Goal: Transaction & Acquisition: Book appointment/travel/reservation

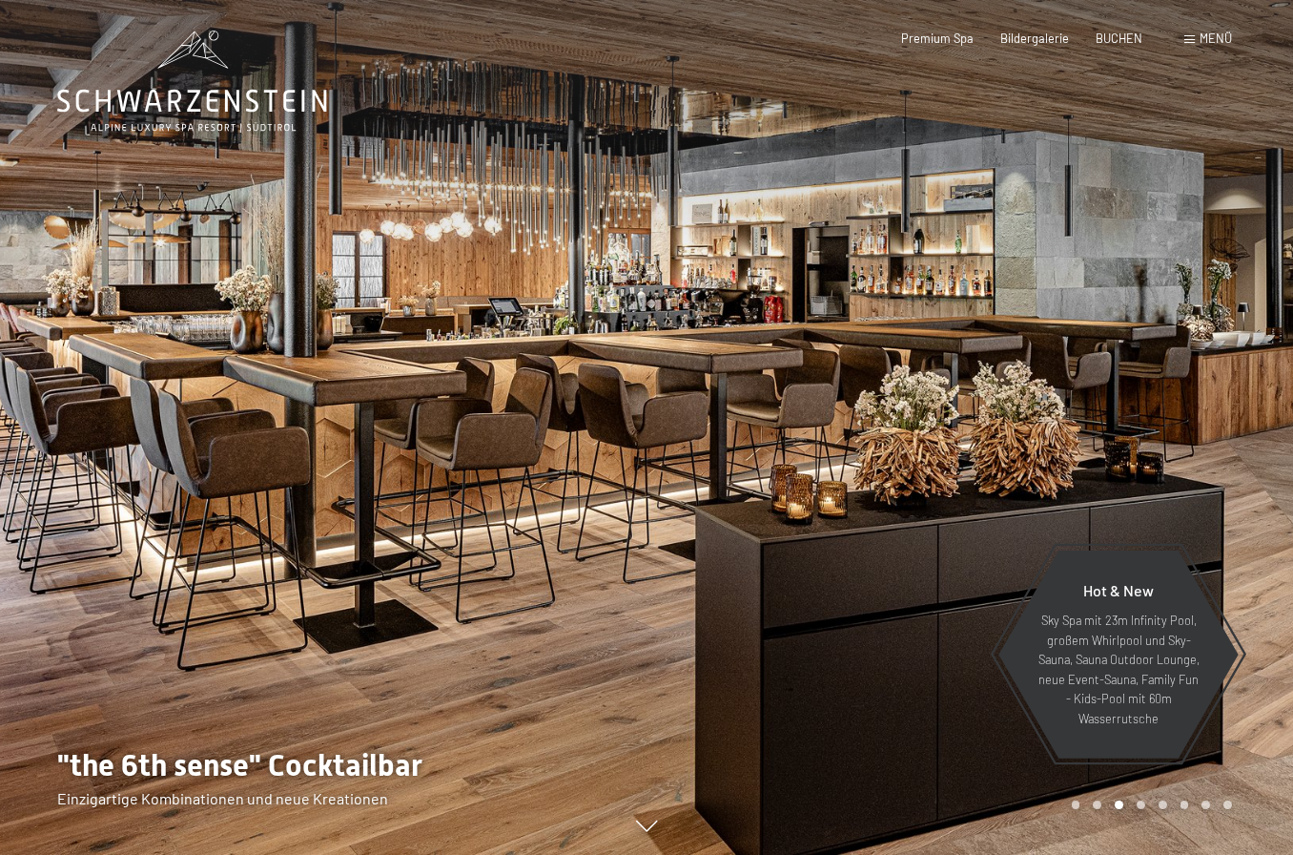
click at [1126, 36] on span "BUCHEN" at bounding box center [1119, 38] width 47 height 15
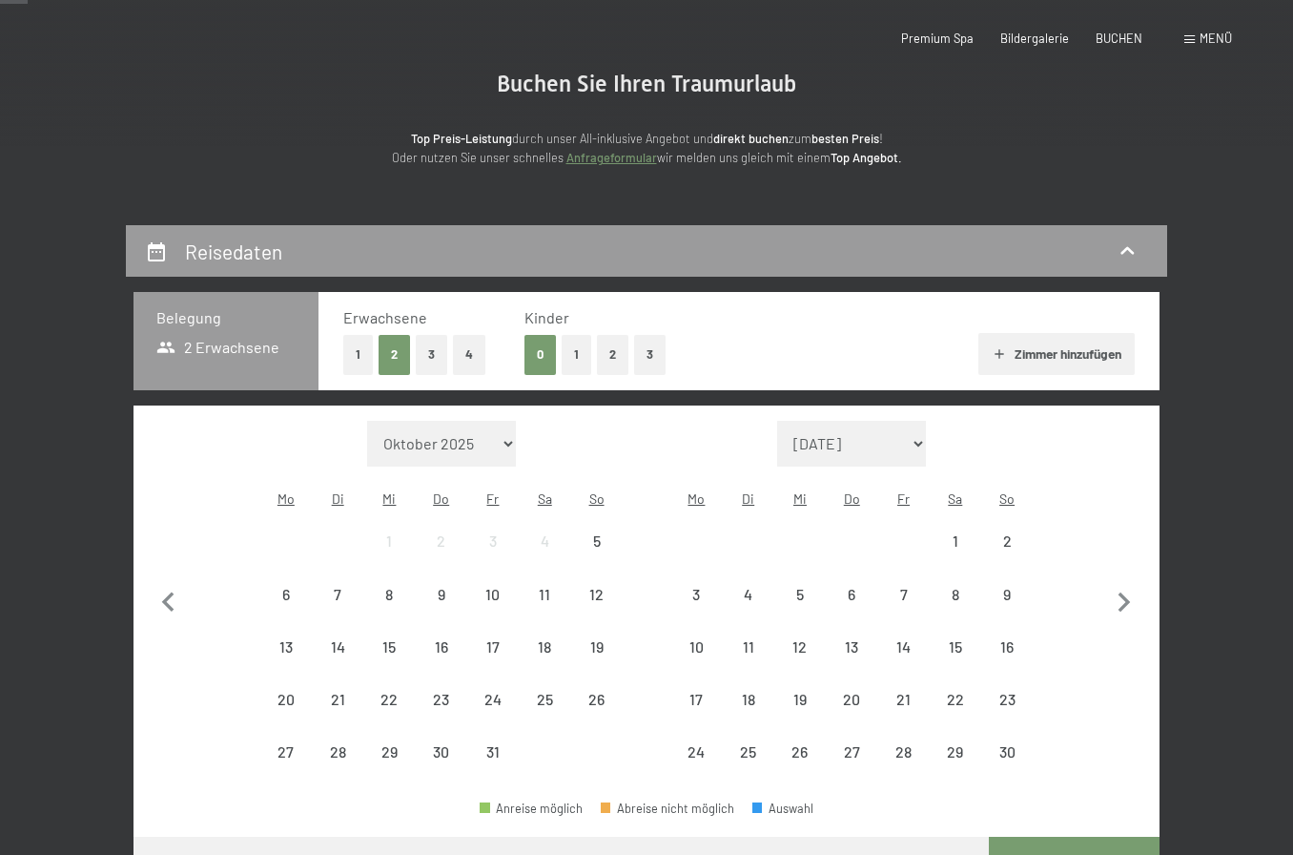
scroll to position [160, 0]
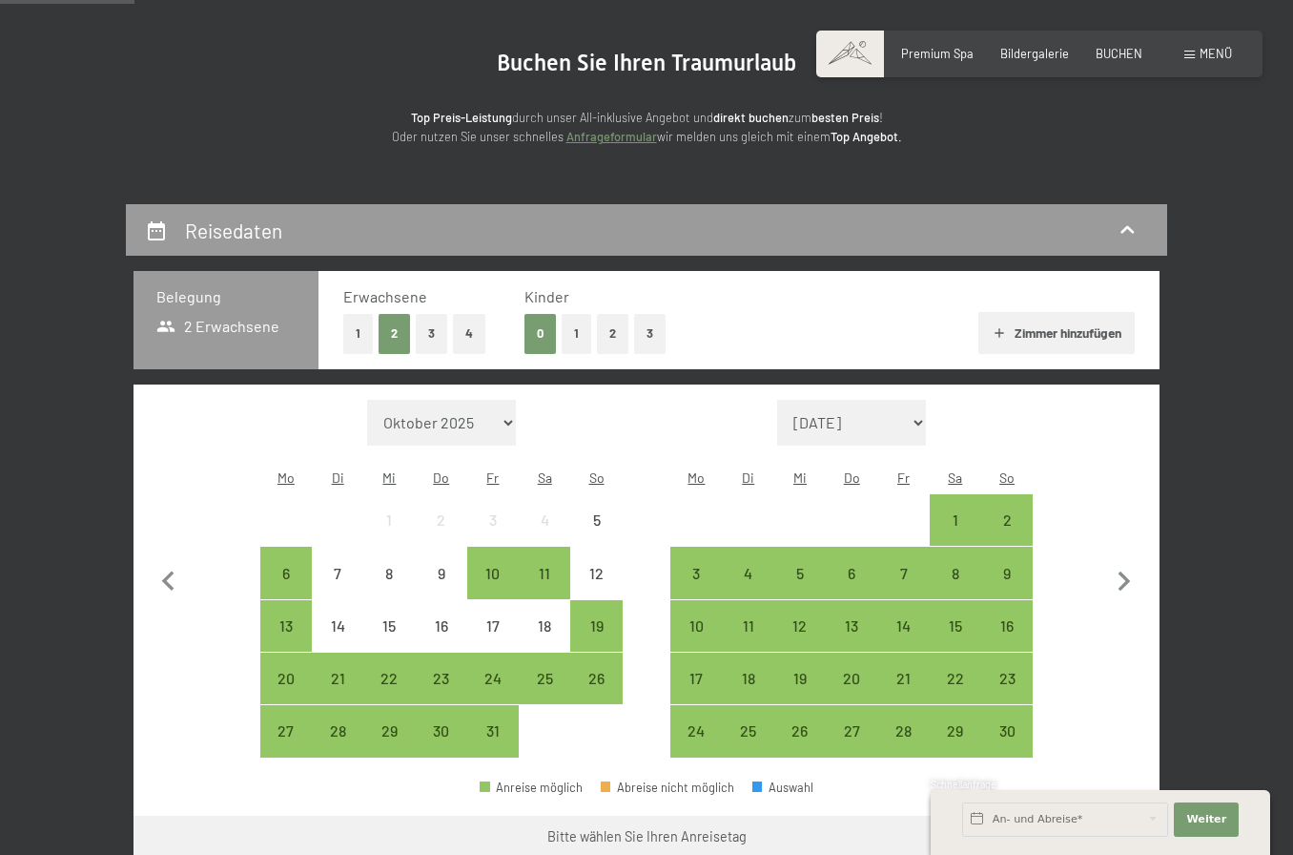
click at [610, 330] on button "2" at bounding box center [612, 333] width 31 height 39
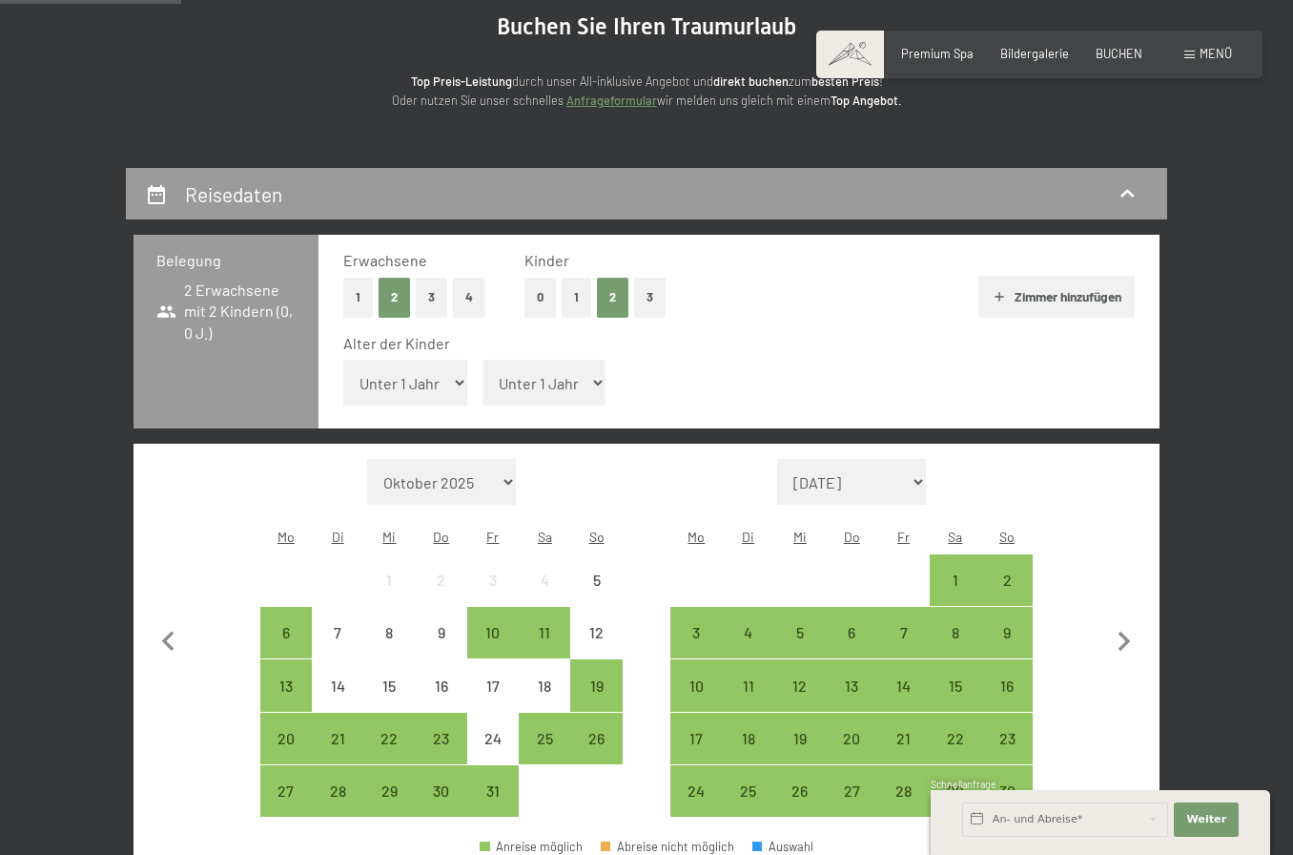
scroll to position [264, 0]
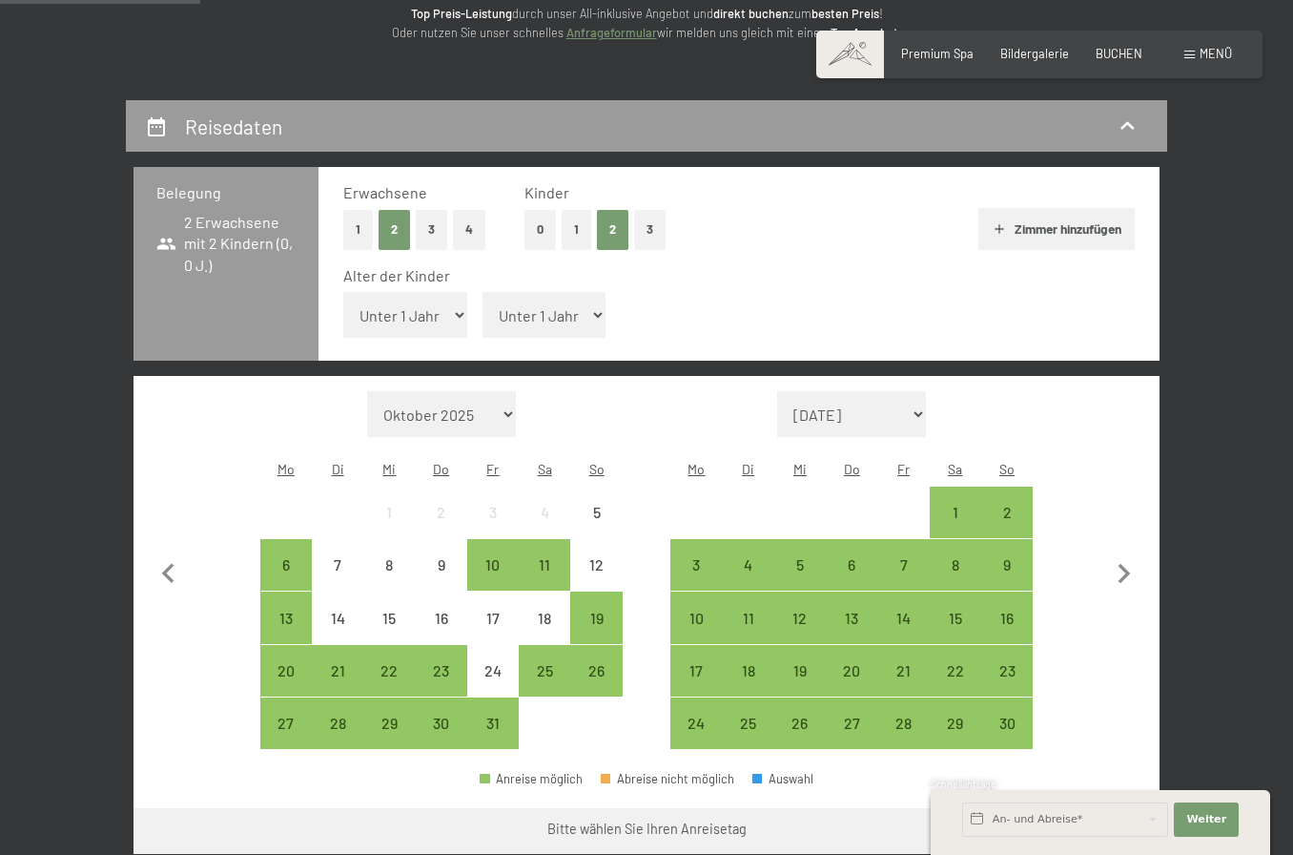
click at [424, 222] on button "3" at bounding box center [431, 229] width 31 height 39
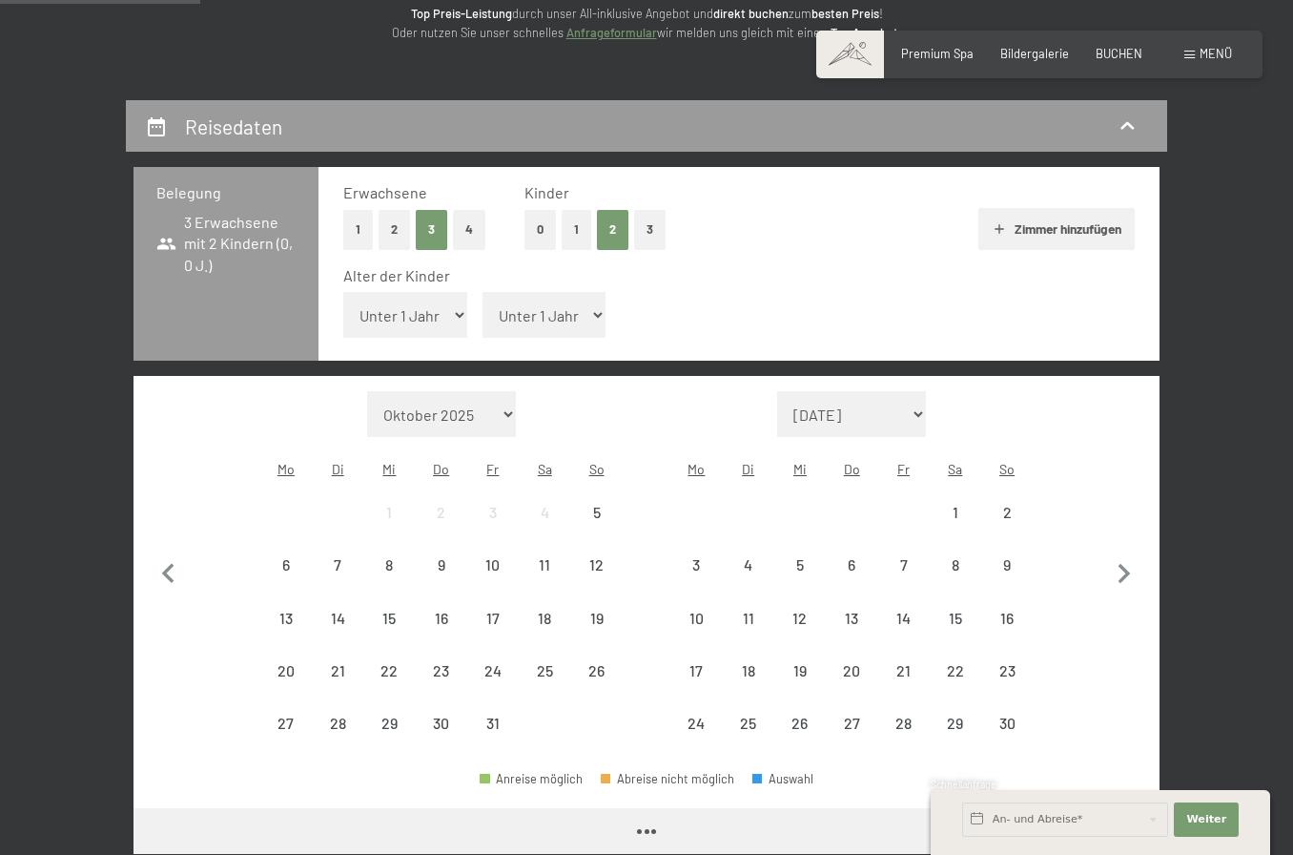
click at [583, 235] on button "1" at bounding box center [577, 229] width 30 height 39
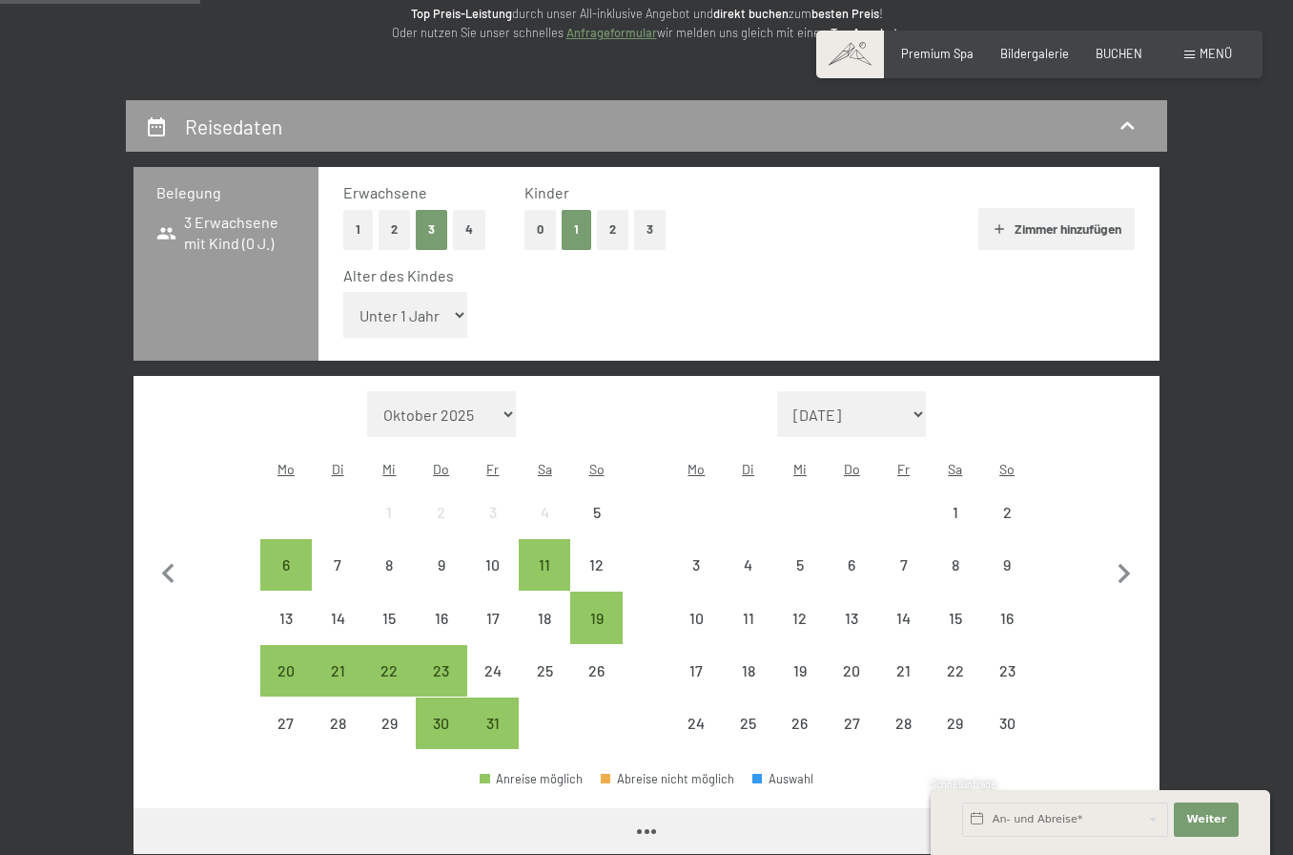
click at [419, 322] on select "Unter 1 Jahr 1 Jahr 2 Jahre 3 Jahre 4 Jahre 5 Jahre 6 Jahre 7 Jahre 8 Jahre 9 J…" at bounding box center [405, 315] width 124 height 46
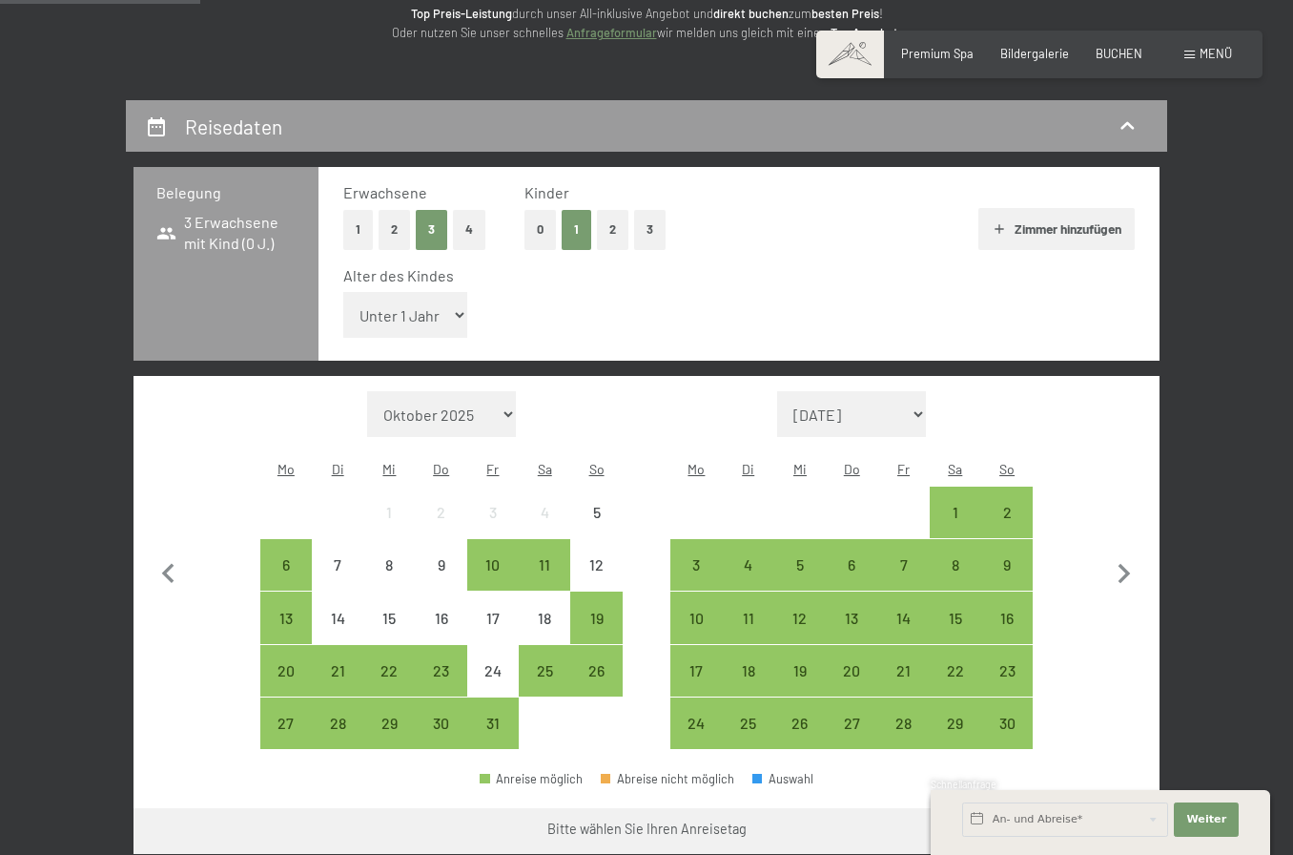
select select "15"
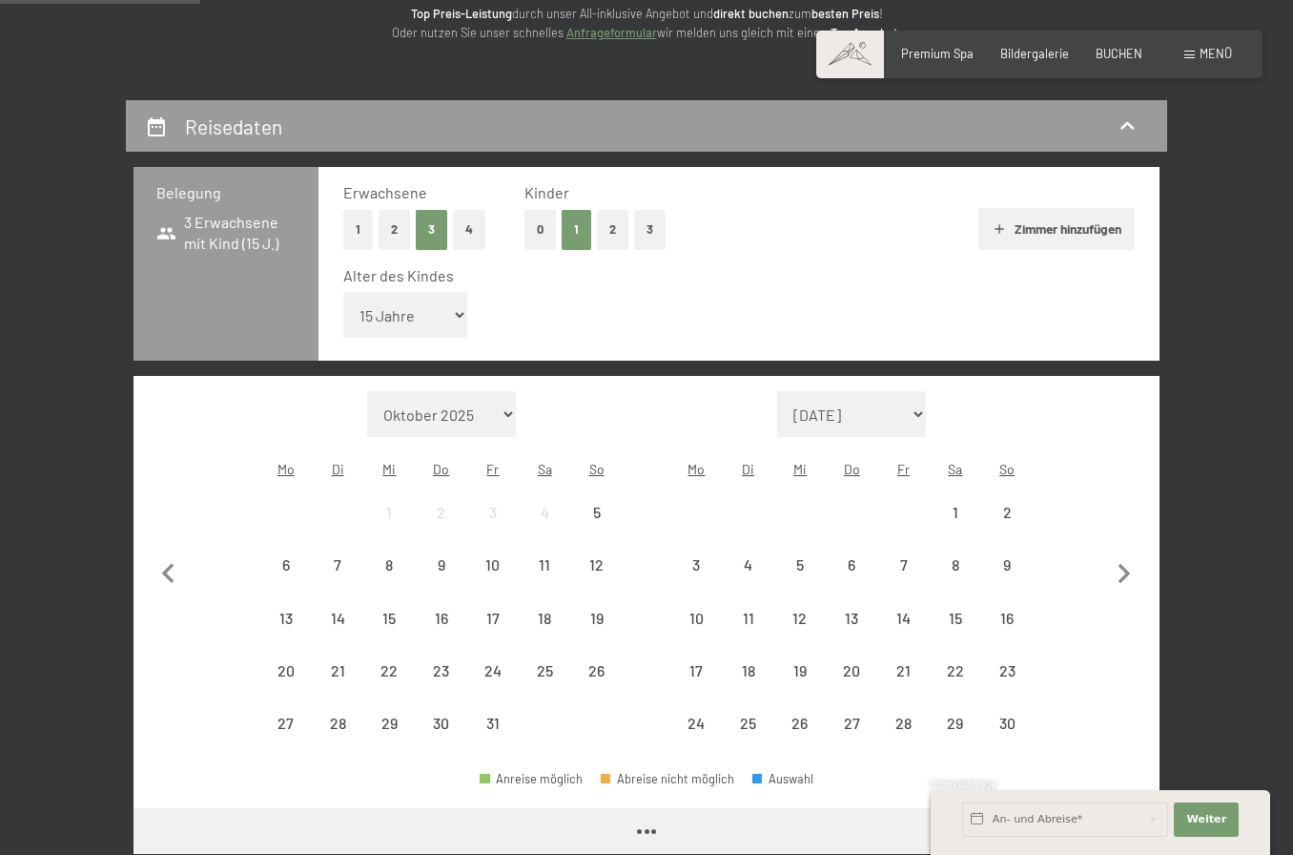
click at [1102, 548] on div "Monat/Jahr Oktober 2025 [DATE] Dezember 2025 Januar 2026 Februar 2026 März 2026…" at bounding box center [646, 570] width 964 height 359
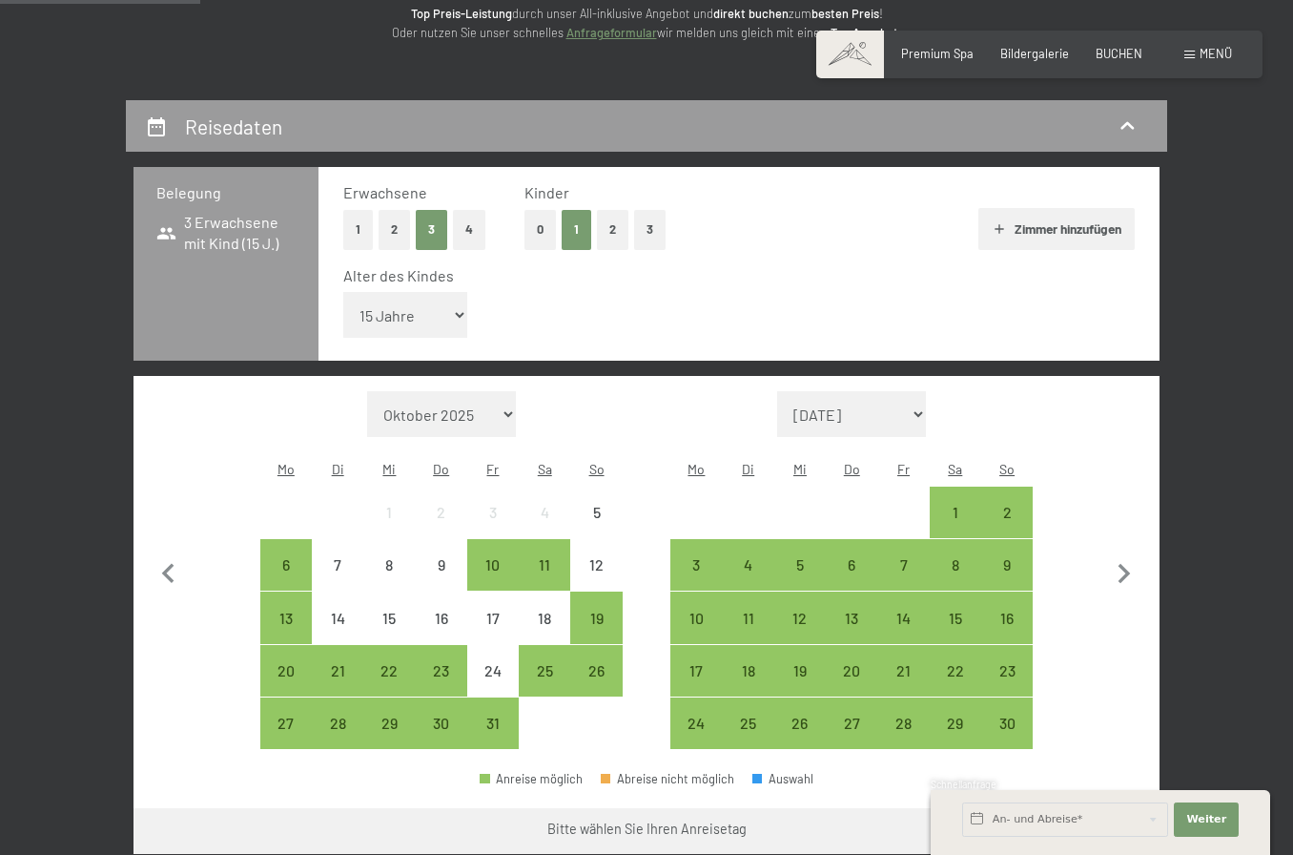
click at [1124, 554] on icon "button" at bounding box center [1125, 574] width 40 height 40
select select "[DATE]"
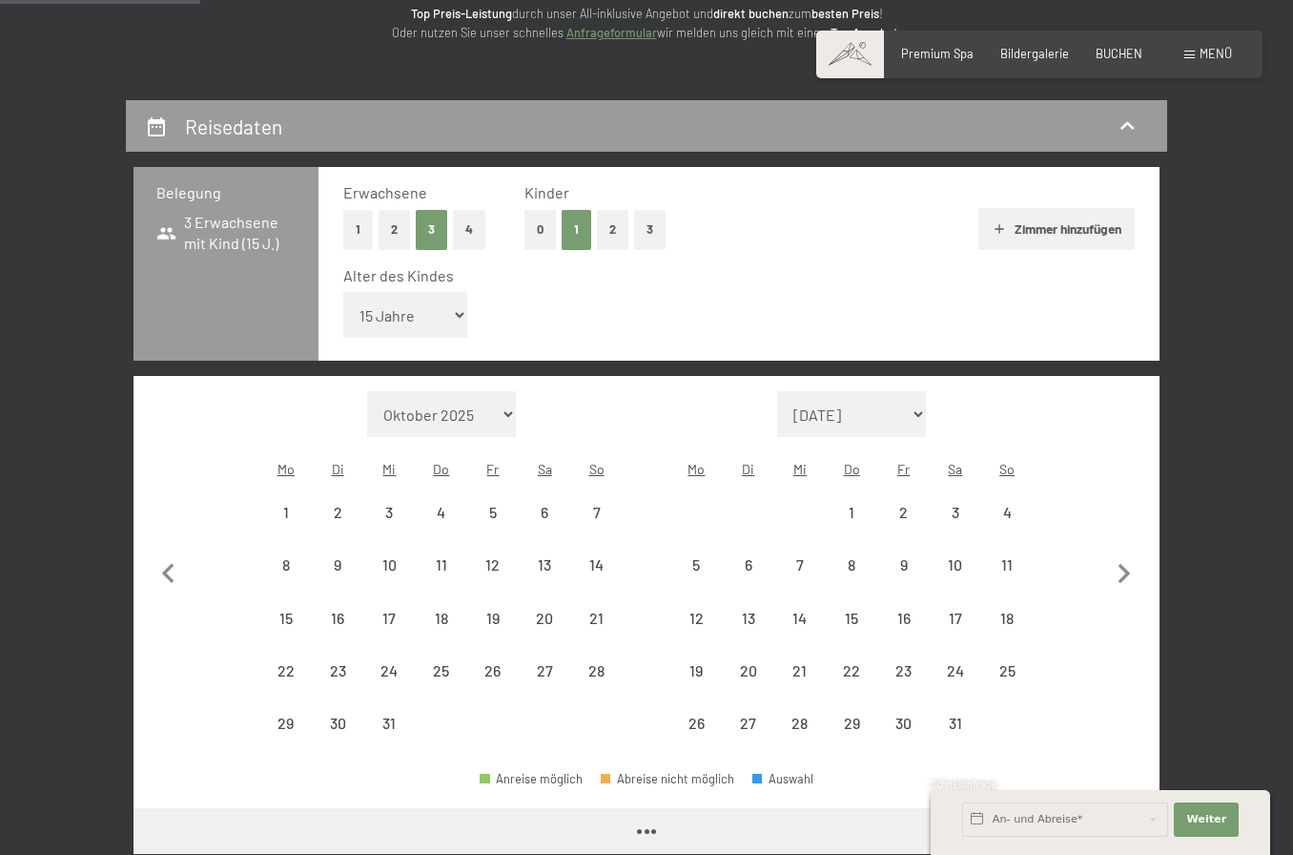
click at [1134, 554] on icon "button" at bounding box center [1125, 574] width 40 height 40
select select "[DATE]"
click at [1133, 554] on icon "button" at bounding box center [1125, 574] width 40 height 40
click at [1136, 548] on button "button" at bounding box center [1125, 570] width 40 height 359
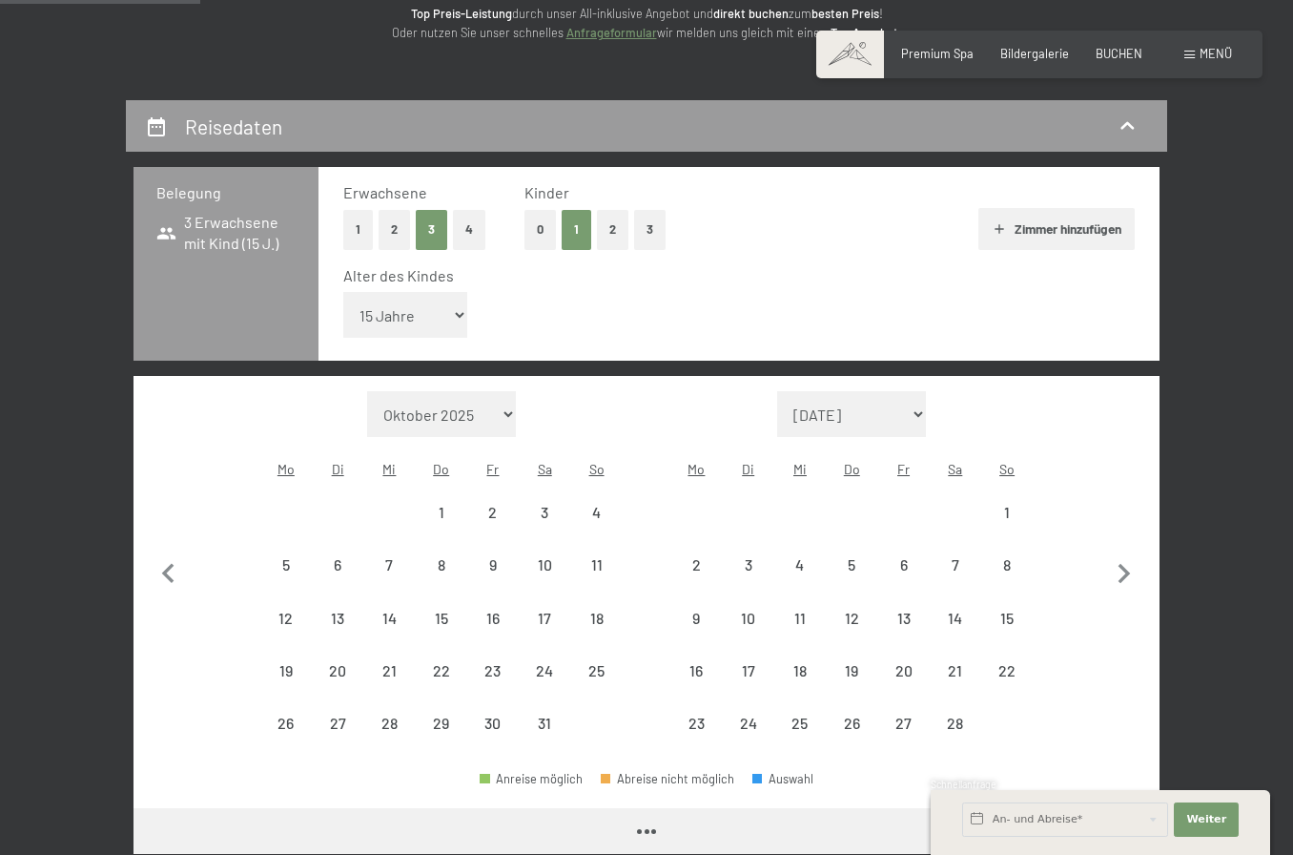
select select "[DATE]"
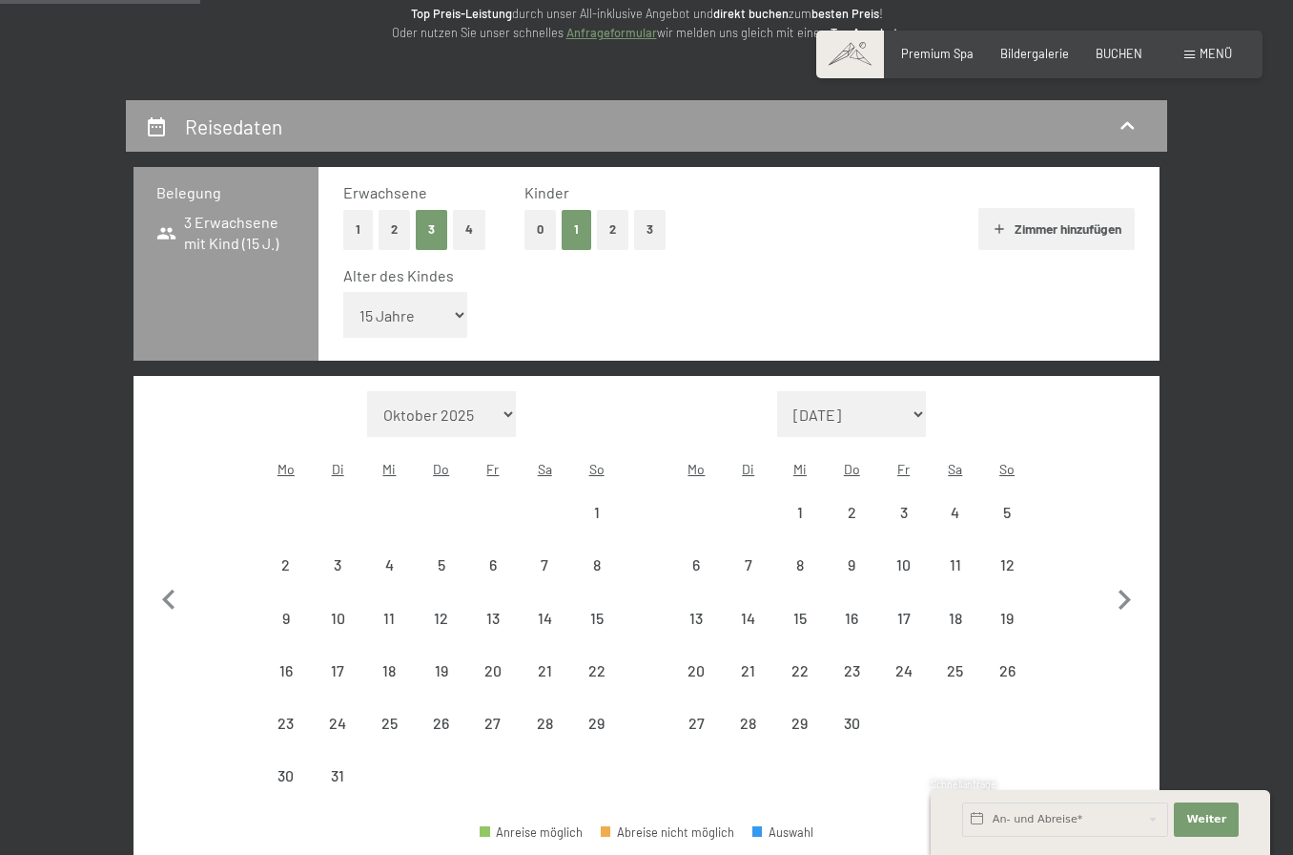
click at [1136, 555] on button "button" at bounding box center [1125, 596] width 40 height 411
select select "[DATE]"
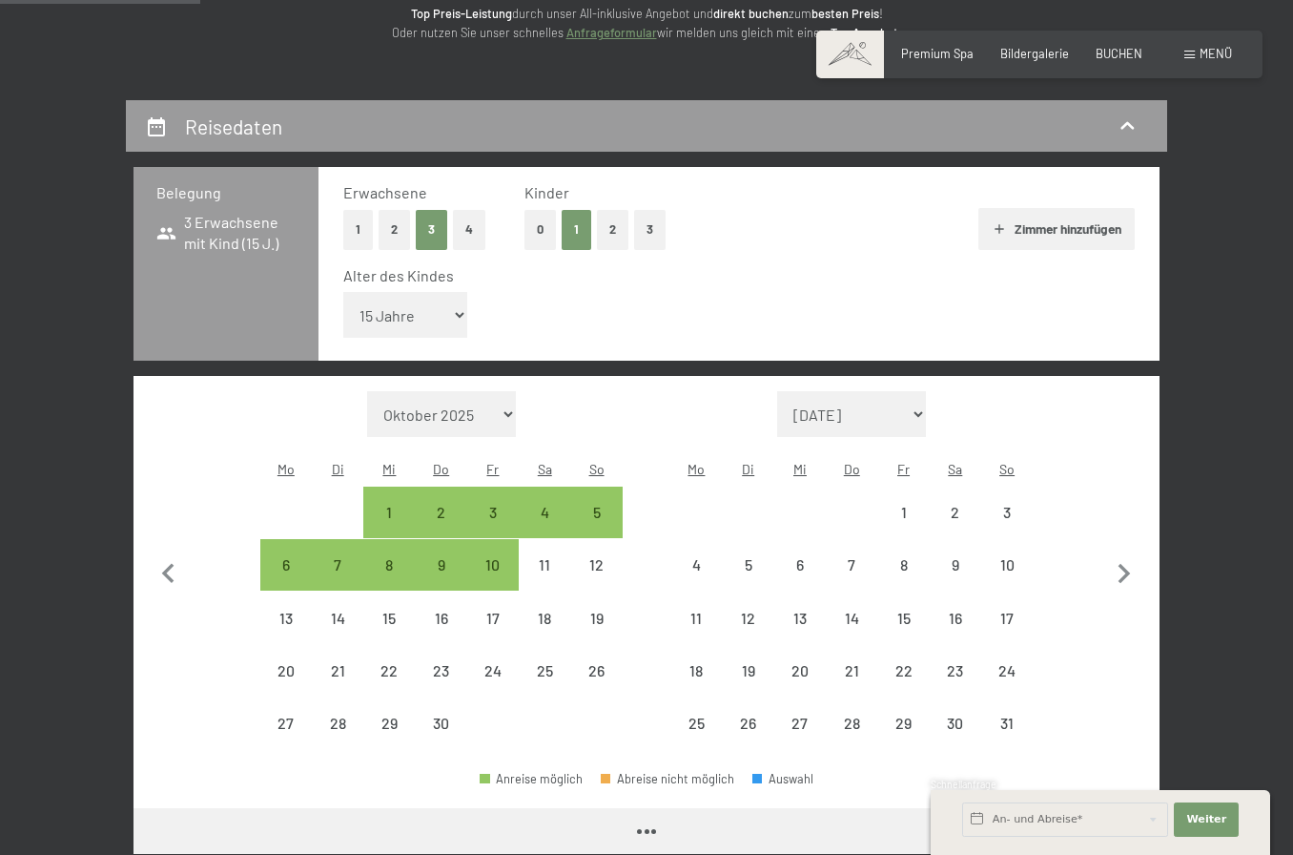
select select "[DATE]"
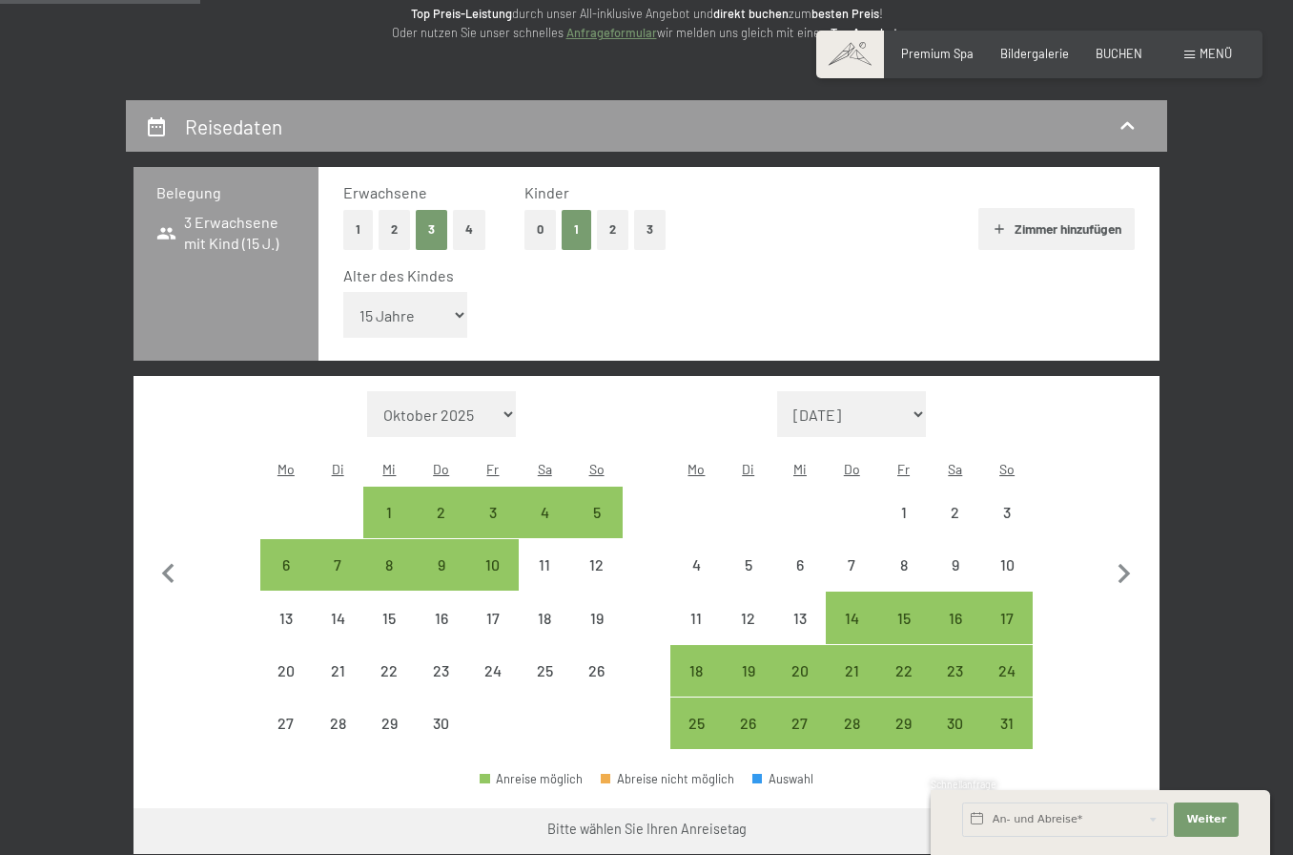
click at [1137, 546] on button "button" at bounding box center [1125, 570] width 40 height 359
select select "[DATE]"
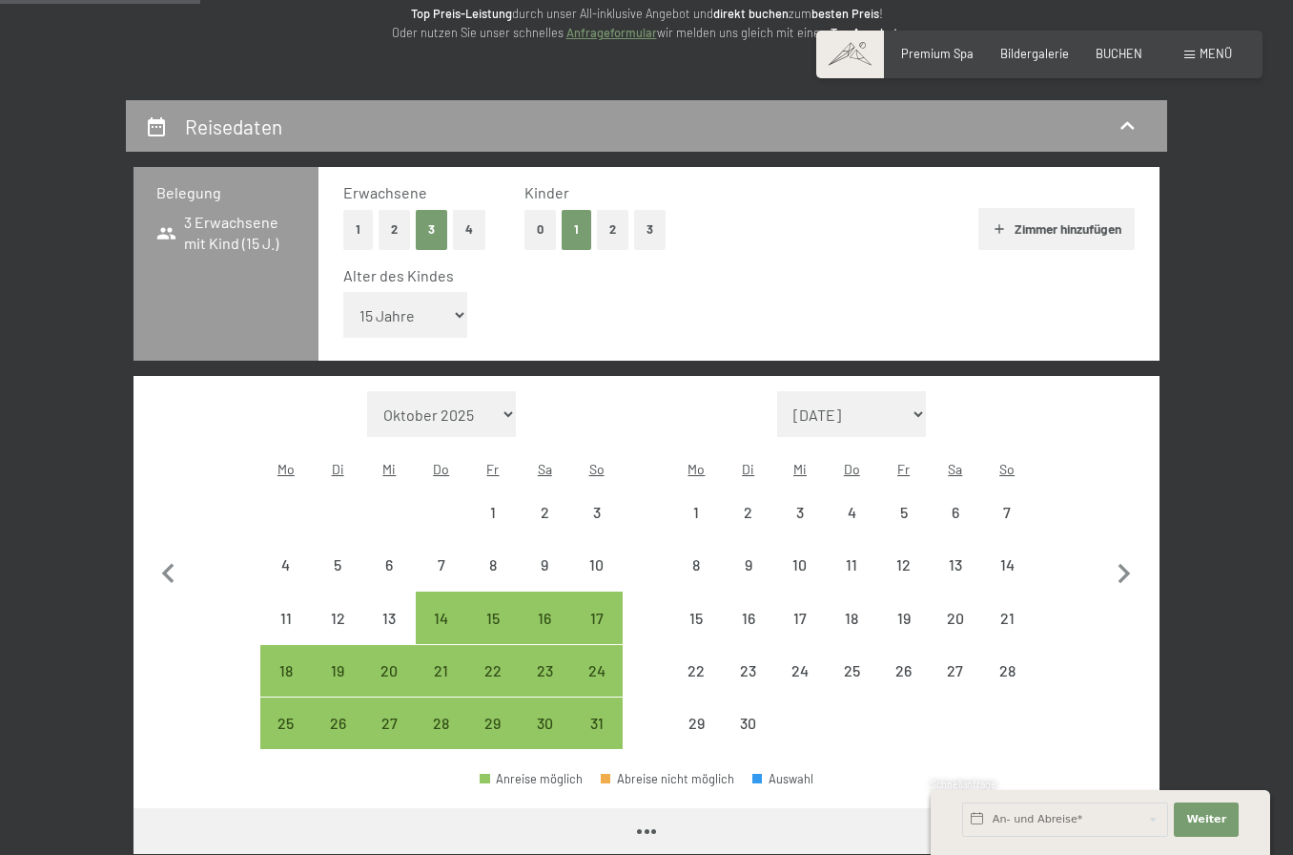
click at [1137, 545] on button "button" at bounding box center [1125, 570] width 40 height 359
select select "[DATE]"
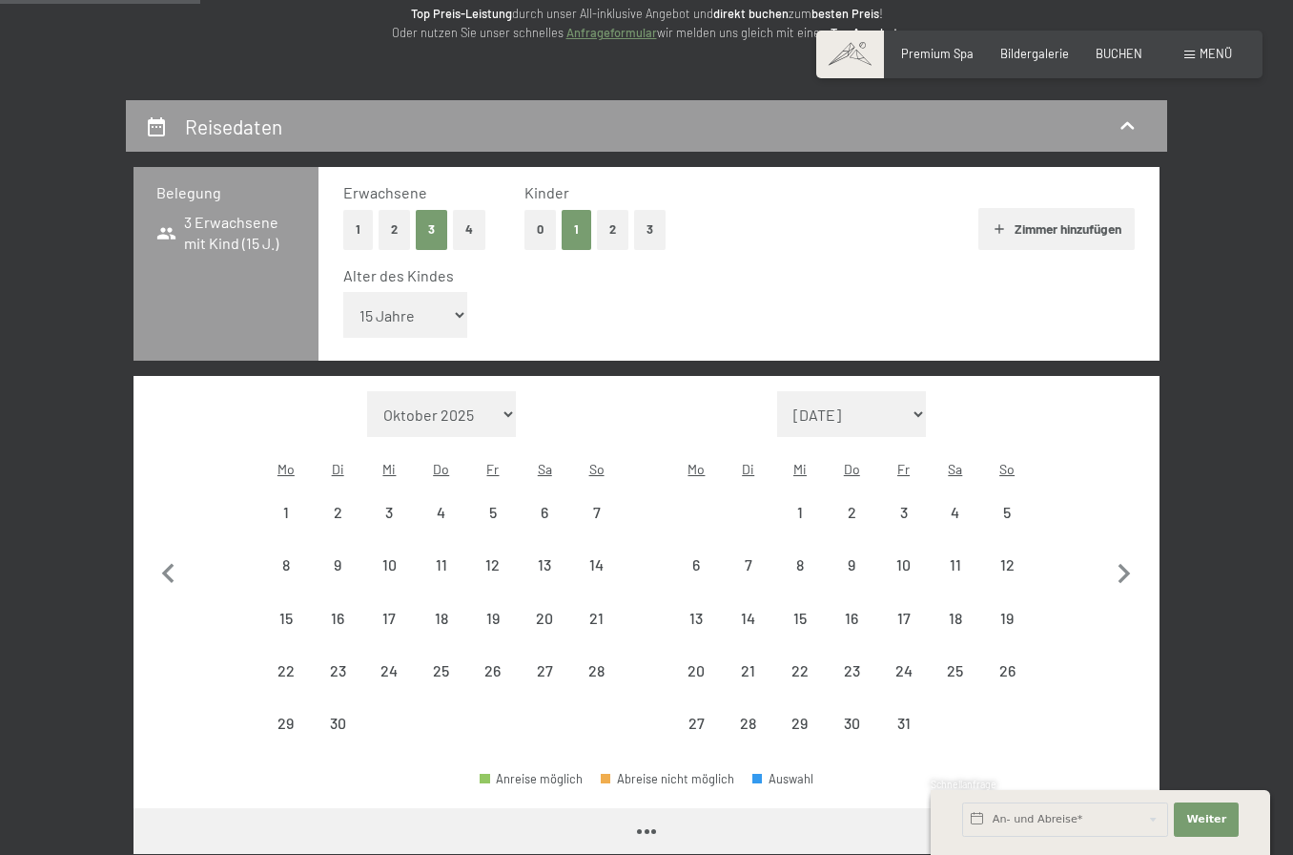
select select "[DATE]"
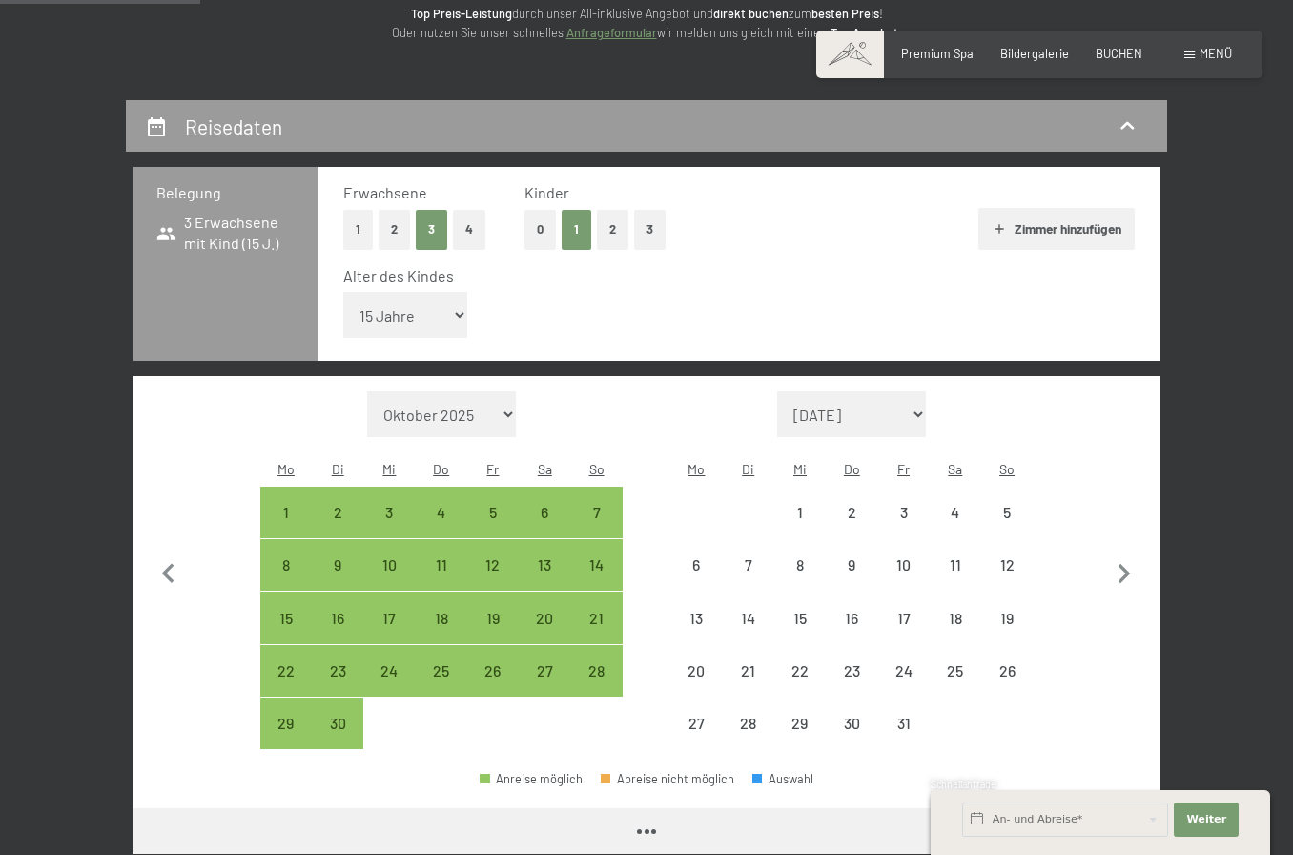
click at [1138, 554] on icon "button" at bounding box center [1125, 574] width 40 height 40
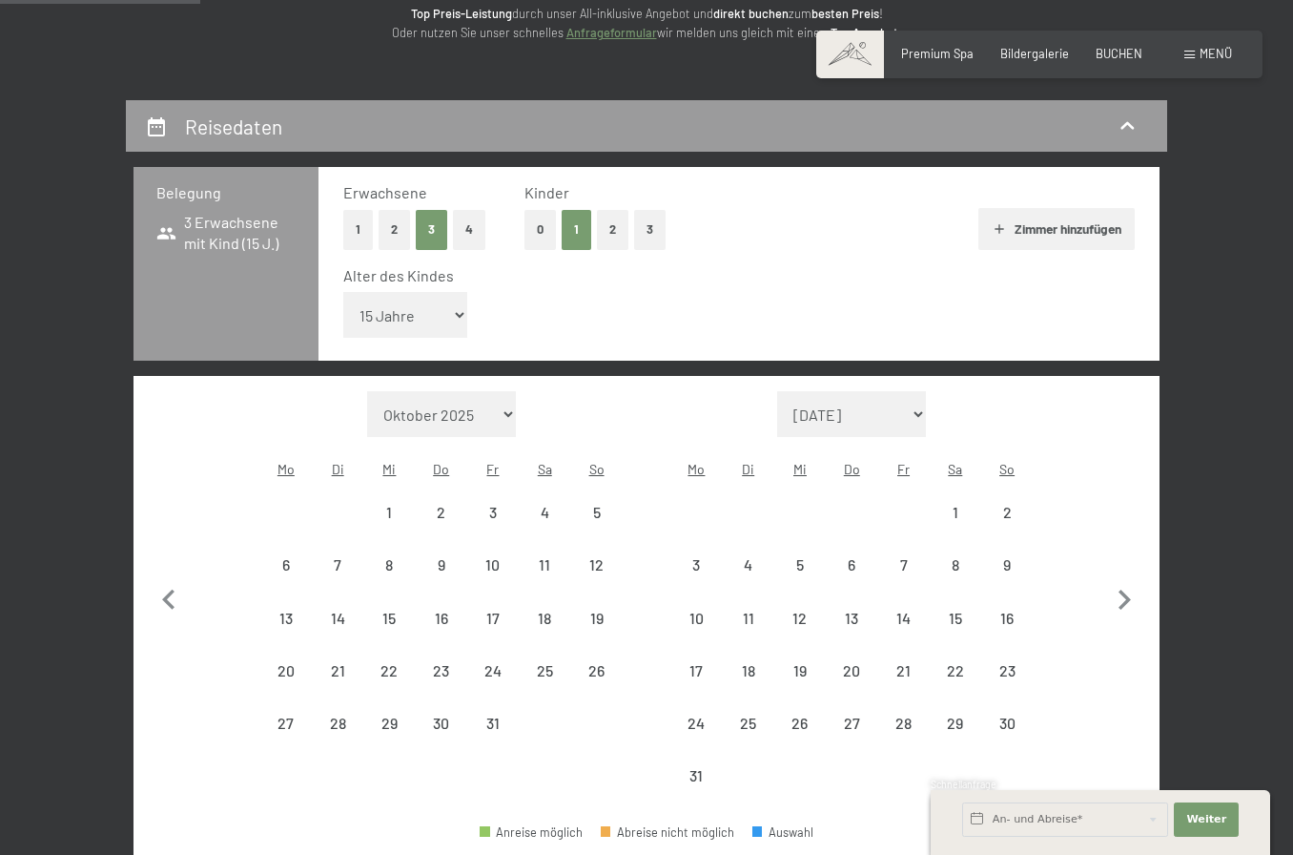
select select "[DATE]"
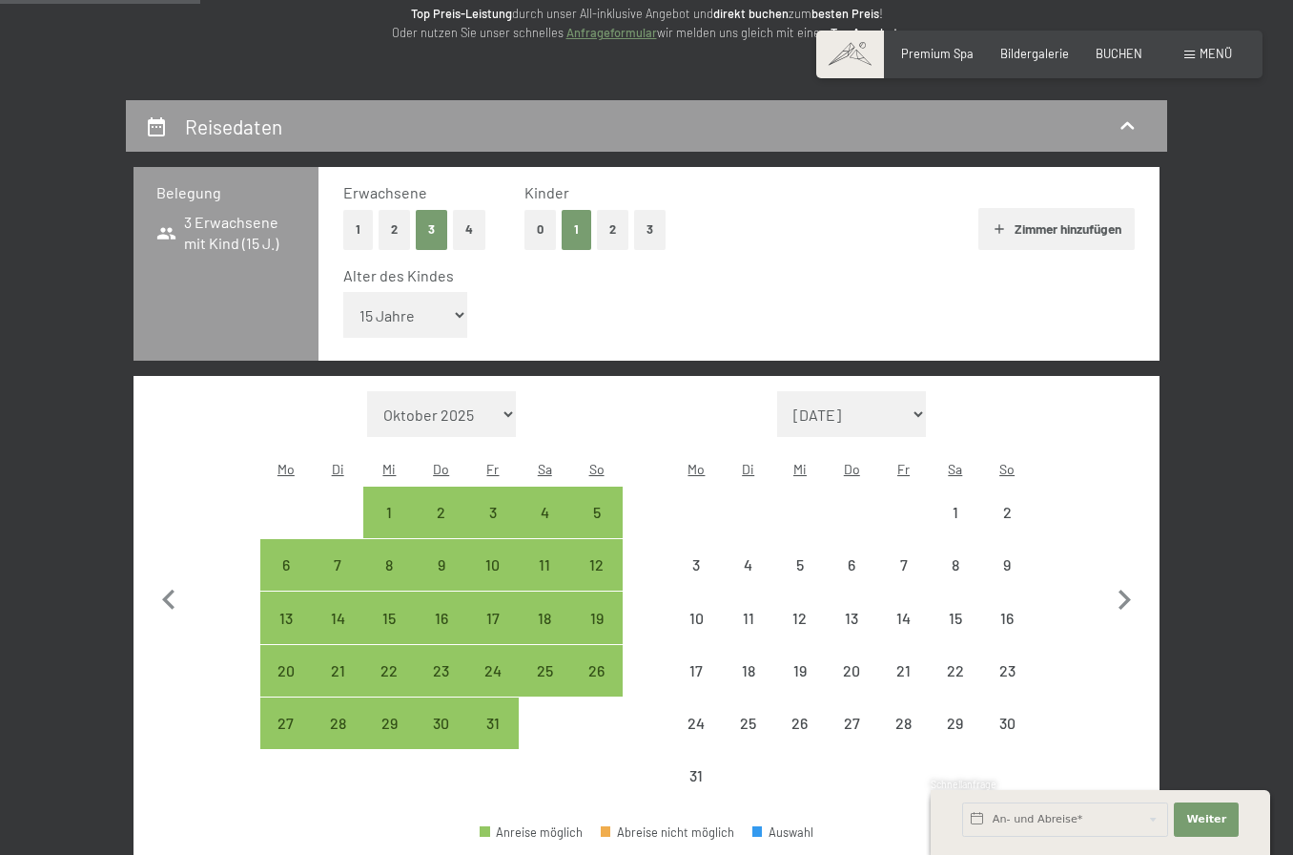
select select "[DATE]"
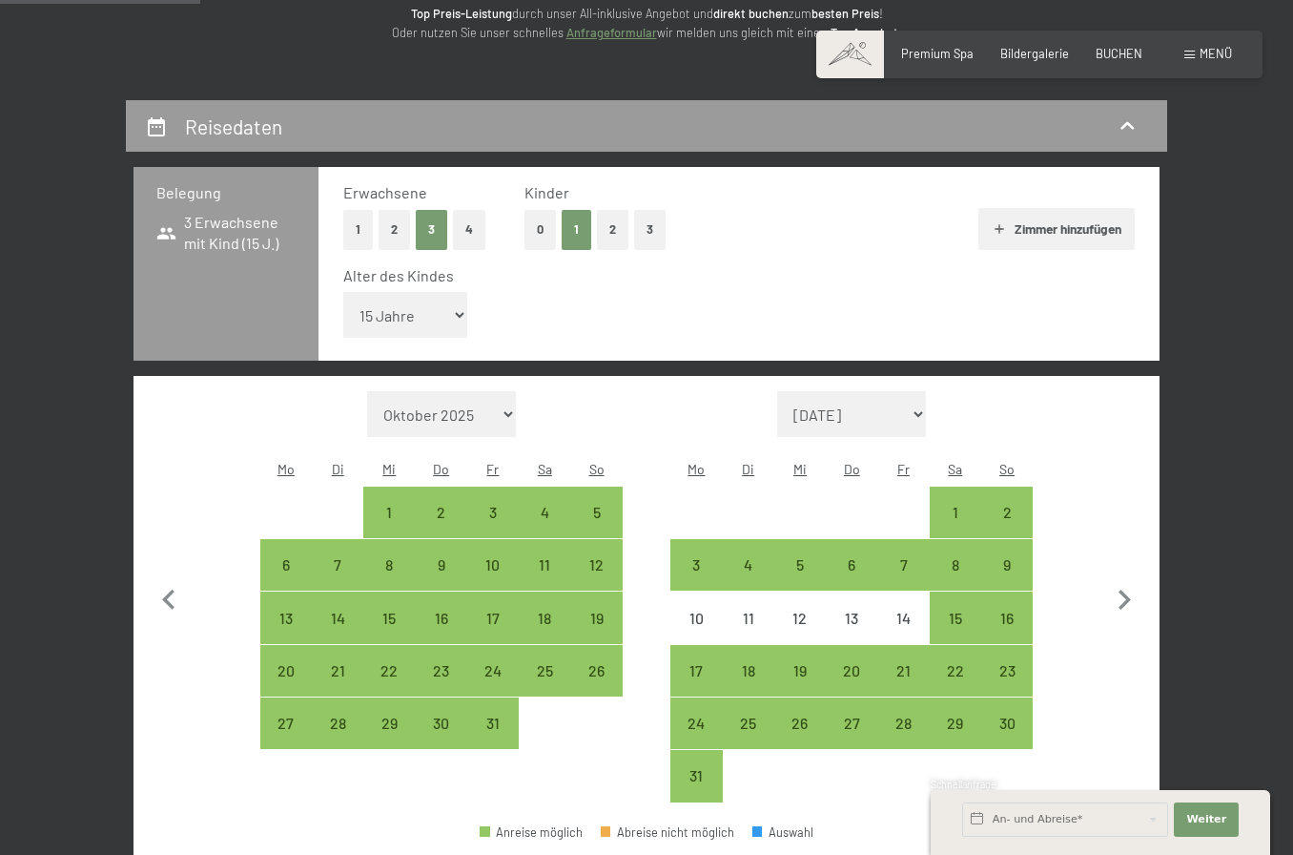
click at [796, 663] on div "19" at bounding box center [800, 687] width 48 height 48
select select "[DATE]"
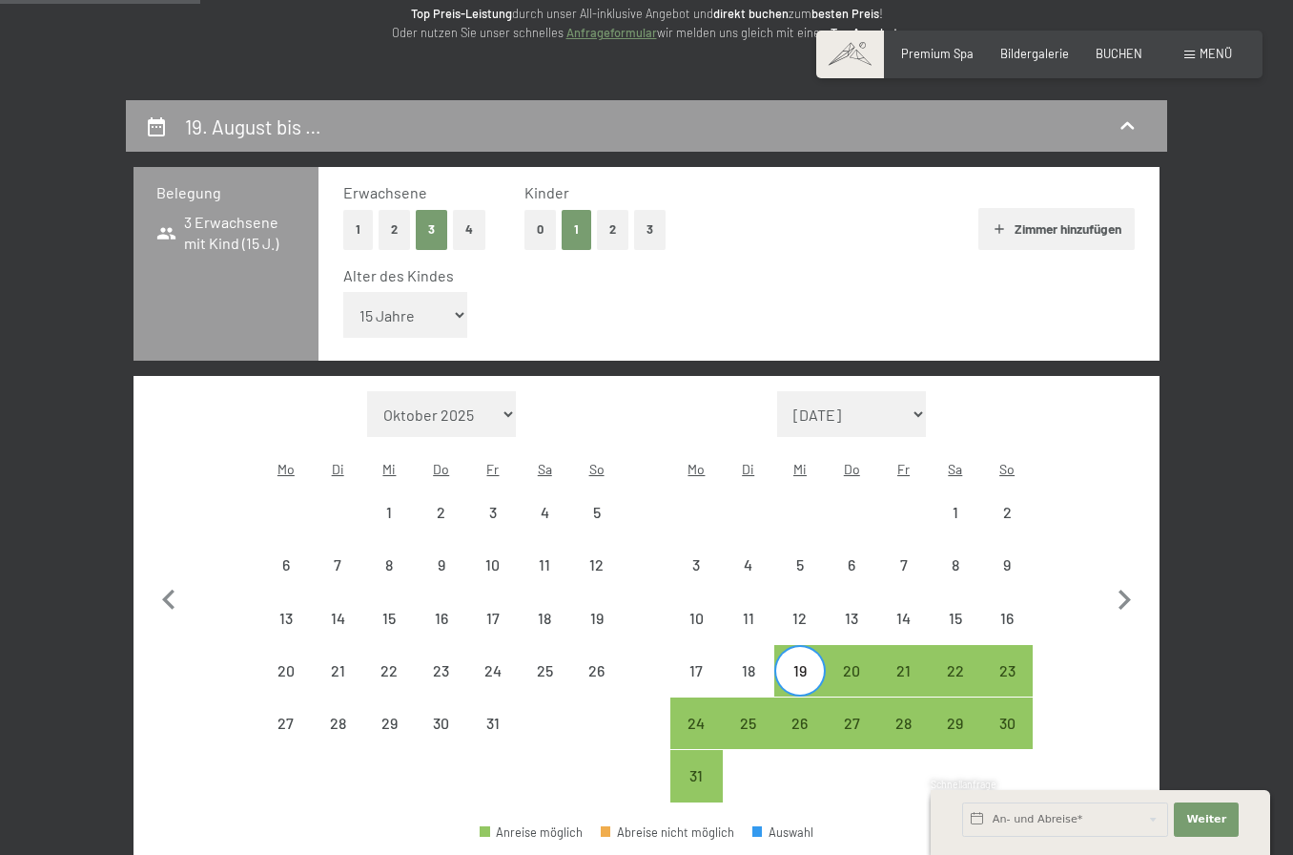
click at [956, 663] on div "22" at bounding box center [956, 687] width 48 height 48
select select "[DATE]"
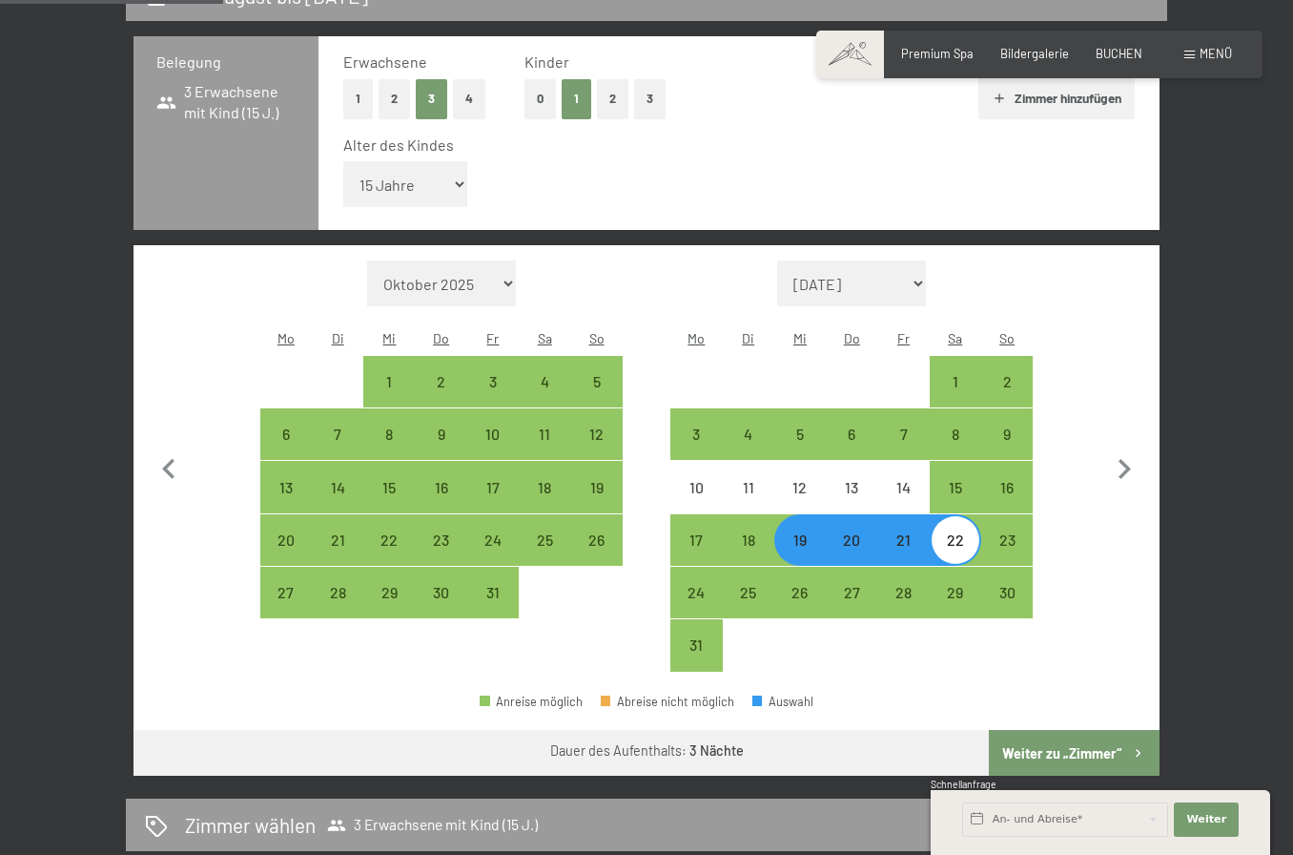
click at [1071, 756] on button "Weiter zu „Zimmer“" at bounding box center [1074, 753] width 171 height 46
select select "[DATE]"
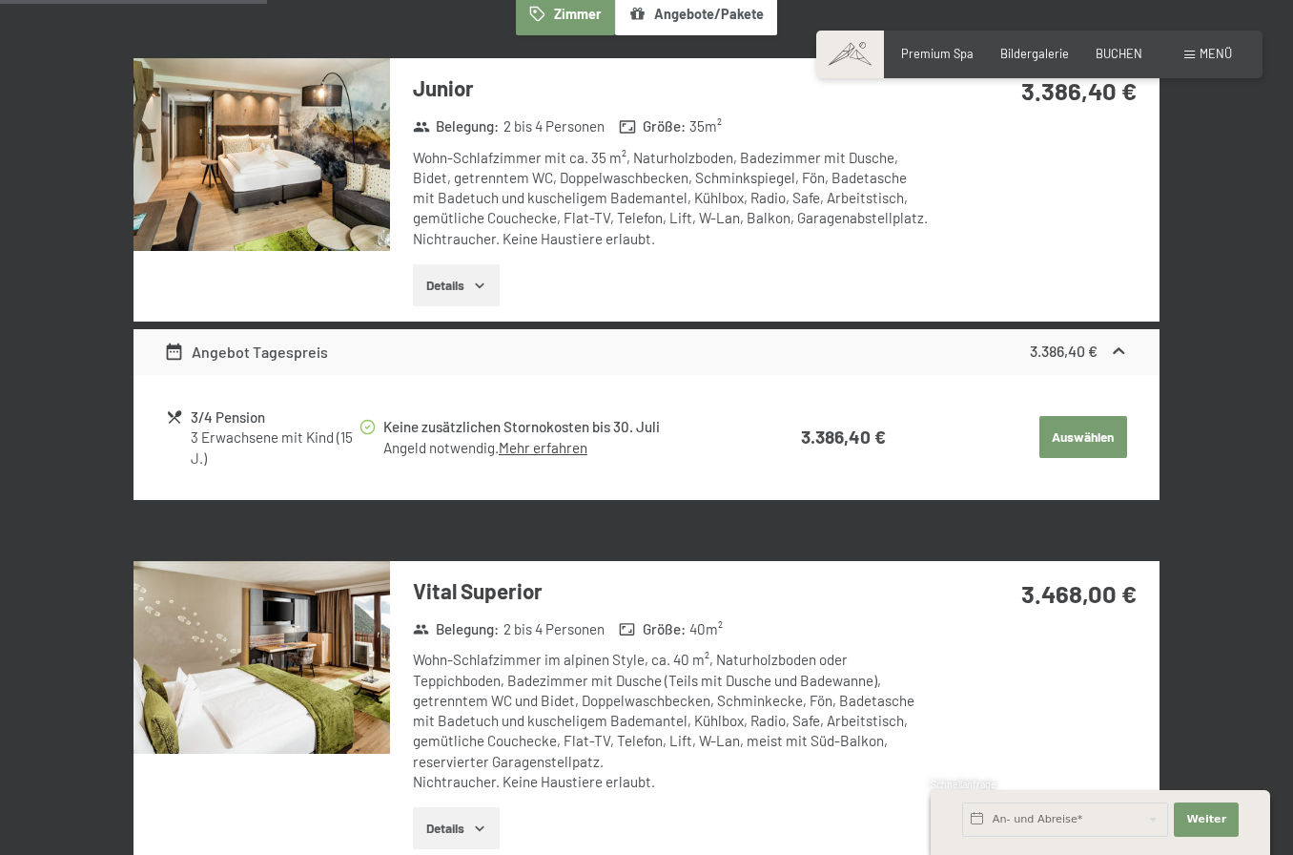
scroll to position [0, 0]
